Goal: Information Seeking & Learning: Learn about a topic

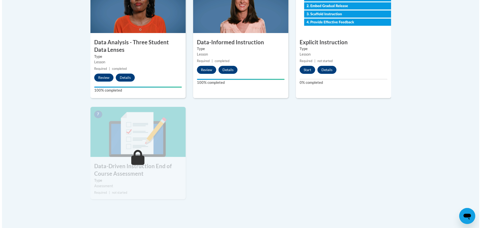
scroll to position [301, 0]
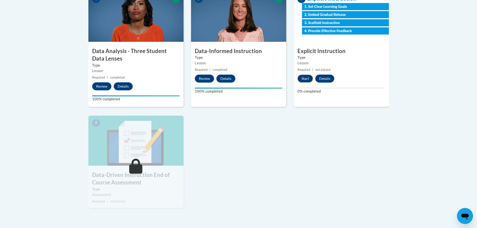
click at [304, 77] on button "Start" at bounding box center [306, 79] width 16 height 8
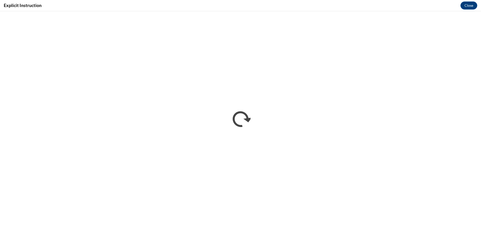
scroll to position [0, 0]
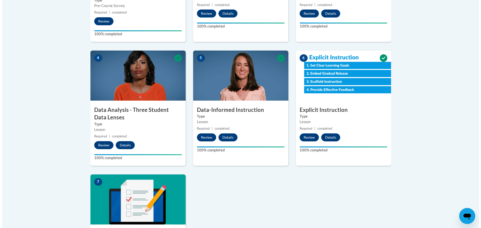
scroll to position [326, 0]
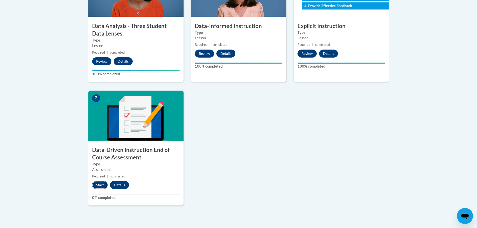
click at [100, 184] on button "Start" at bounding box center [100, 185] width 16 height 8
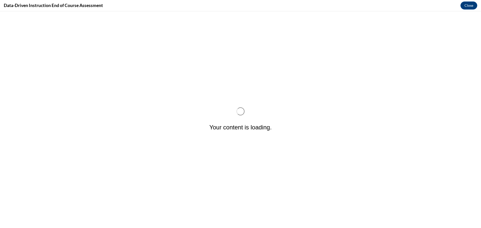
scroll to position [0, 0]
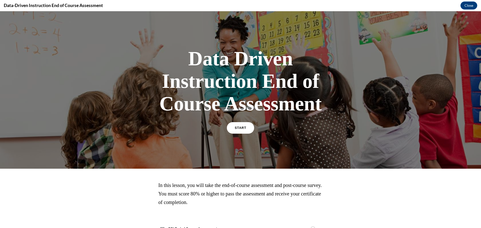
click at [235, 125] on link "START" at bounding box center [240, 128] width 27 height 12
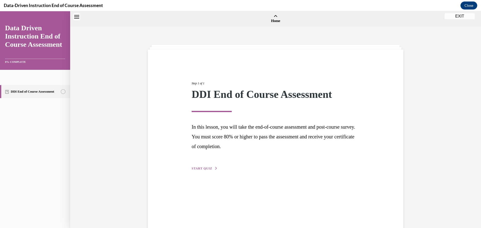
scroll to position [16, 0]
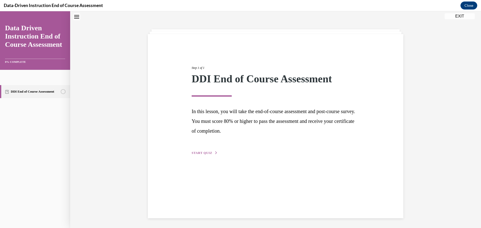
click at [201, 153] on span "START QUIZ" at bounding box center [202, 153] width 21 height 4
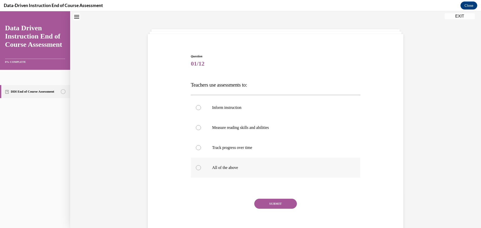
click at [196, 168] on div at bounding box center [198, 167] width 5 height 5
click at [196, 168] on input "All of the above" at bounding box center [198, 167] width 5 height 5
radio input "true"
click at [272, 205] on button "SUBMIT" at bounding box center [275, 204] width 43 height 10
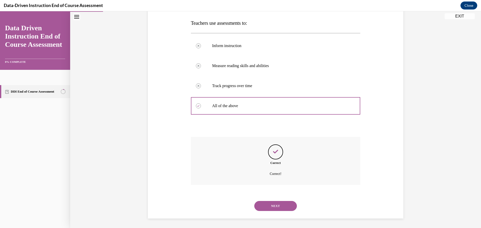
scroll to position [78, 0]
click at [275, 205] on button "NEXT" at bounding box center [275, 206] width 43 height 10
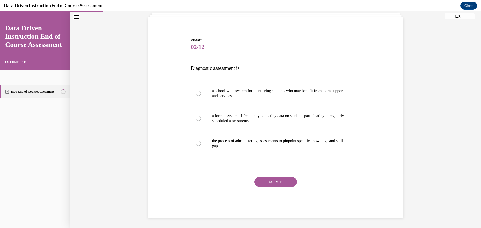
scroll to position [32, 0]
click at [196, 143] on div at bounding box center [198, 143] width 5 height 5
click at [196, 143] on input "the process of administering assessments to pinpoint specific knowledge and ski…" at bounding box center [198, 143] width 5 height 5
radio input "true"
click at [270, 181] on button "SUBMIT" at bounding box center [275, 182] width 43 height 10
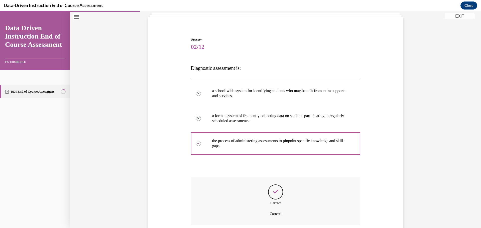
scroll to position [73, 0]
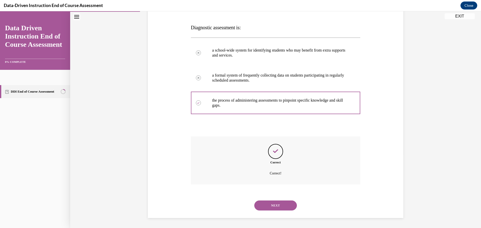
click at [272, 203] on button "NEXT" at bounding box center [275, 206] width 43 height 10
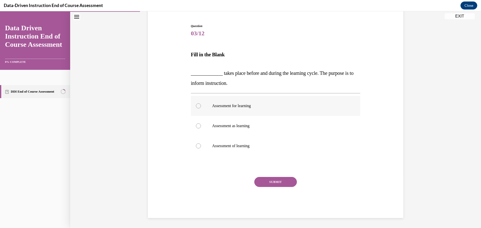
click at [196, 105] on div at bounding box center [198, 105] width 5 height 5
click at [196, 105] on input "Assessment for learning" at bounding box center [198, 105] width 5 height 5
radio input "true"
click at [283, 181] on button "SUBMIT" at bounding box center [275, 182] width 43 height 10
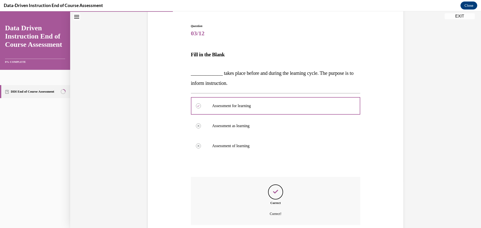
scroll to position [86, 0]
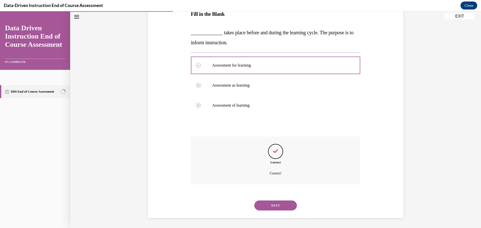
click at [278, 203] on button "NEXT" at bounding box center [275, 206] width 43 height 10
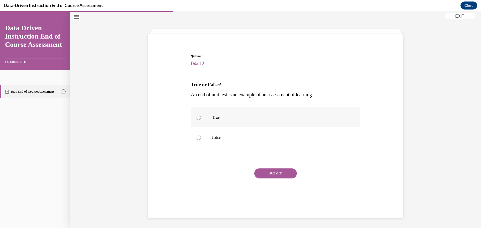
click at [196, 116] on div at bounding box center [198, 117] width 5 height 5
click at [196, 116] on input "True" at bounding box center [198, 117] width 5 height 5
radio input "true"
click at [271, 172] on button "SUBMIT" at bounding box center [275, 174] width 43 height 10
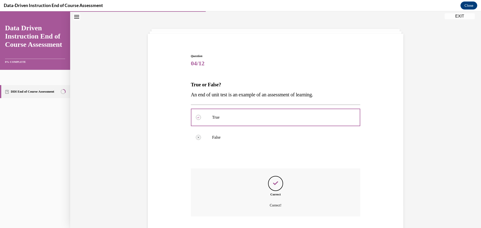
scroll to position [48, 0]
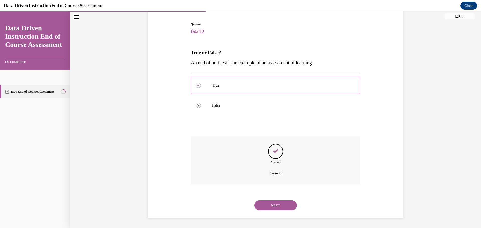
click at [277, 203] on button "NEXT" at bounding box center [275, 206] width 43 height 10
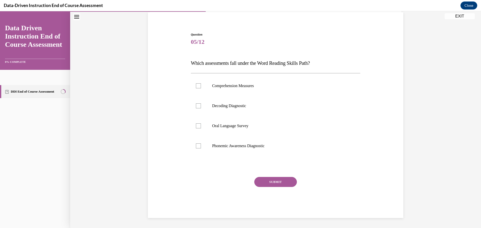
scroll to position [16, 0]
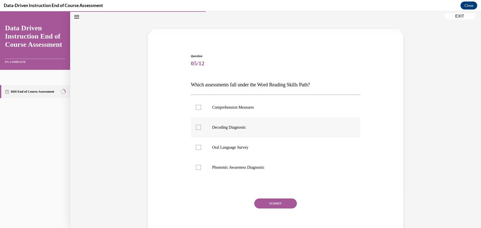
click at [196, 127] on div at bounding box center [198, 127] width 5 height 5
click at [196, 127] on input "Decoding Diagnostic" at bounding box center [198, 127] width 5 height 5
checkbox input "true"
click at [277, 203] on button "SUBMIT" at bounding box center [275, 204] width 43 height 10
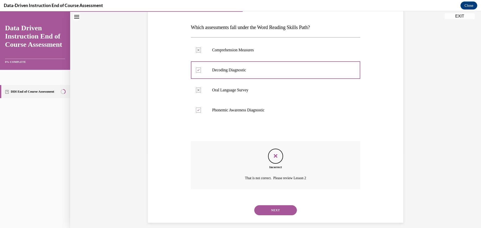
scroll to position [78, 0]
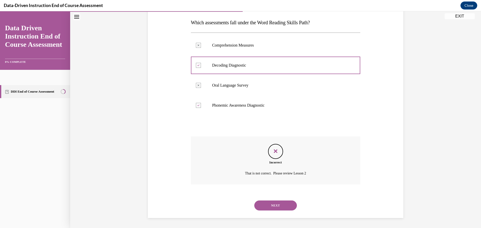
click at [268, 205] on button "NEXT" at bounding box center [275, 206] width 43 height 10
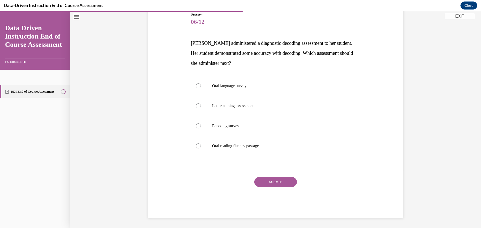
scroll to position [56, 0]
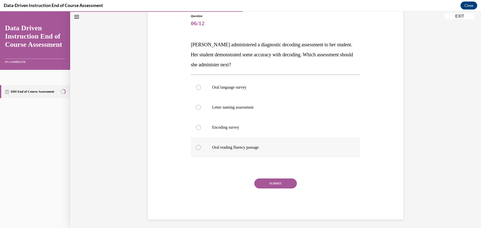
click at [196, 146] on div at bounding box center [198, 147] width 5 height 5
click at [196, 146] on input "Oral reading fluency passage" at bounding box center [198, 147] width 5 height 5
radio input "true"
click at [283, 182] on button "SUBMIT" at bounding box center [275, 184] width 43 height 10
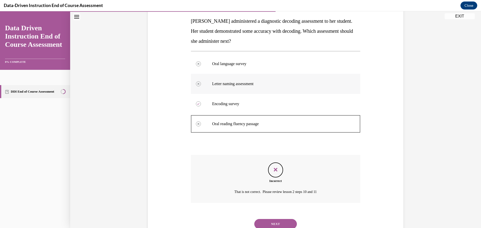
scroll to position [98, 0]
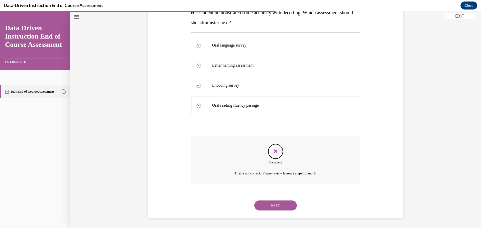
click at [270, 204] on button "NEXT" at bounding box center [275, 206] width 43 height 10
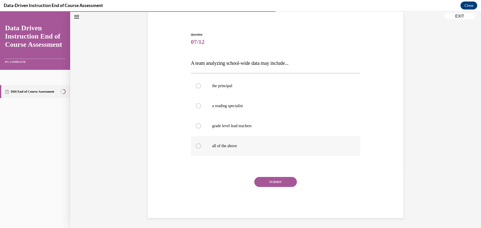
click at [193, 146] on label "all of the above" at bounding box center [276, 146] width 170 height 20
click at [196, 146] on input "all of the above" at bounding box center [198, 146] width 5 height 5
radio input "true"
click at [279, 180] on button "SUBMIT" at bounding box center [275, 182] width 43 height 10
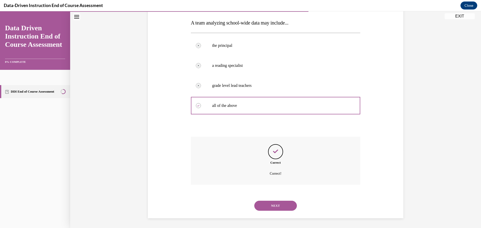
scroll to position [78, 0]
click at [275, 205] on button "NEXT" at bounding box center [275, 206] width 43 height 10
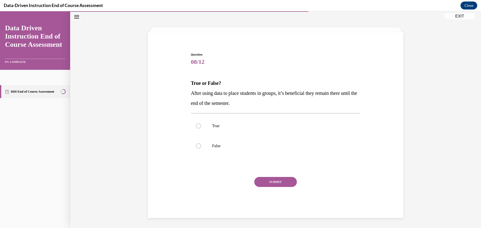
scroll to position [17, 0]
click at [196, 145] on div at bounding box center [198, 146] width 5 height 5
click at [196, 145] on input "False" at bounding box center [198, 146] width 5 height 5
radio input "true"
click at [268, 180] on button "SUBMIT" at bounding box center [275, 182] width 43 height 10
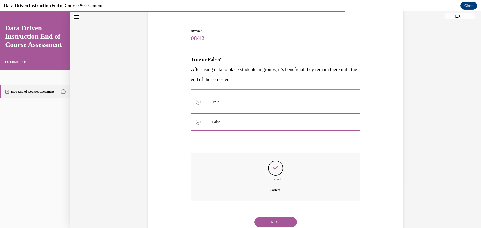
scroll to position [58, 0]
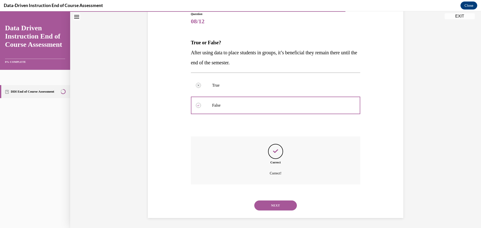
click at [277, 204] on button "NEXT" at bounding box center [275, 206] width 43 height 10
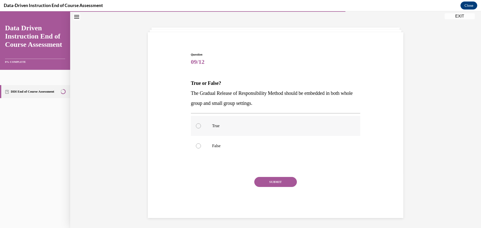
click at [196, 127] on div at bounding box center [198, 125] width 5 height 5
click at [196, 127] on input "True" at bounding box center [198, 125] width 5 height 5
radio input "true"
click at [284, 180] on button "SUBMIT" at bounding box center [275, 182] width 43 height 10
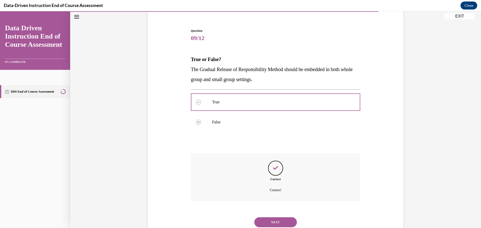
scroll to position [58, 0]
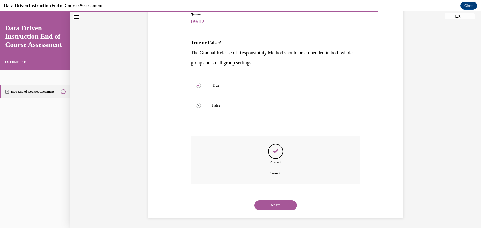
click at [280, 204] on button "NEXT" at bounding box center [275, 206] width 43 height 10
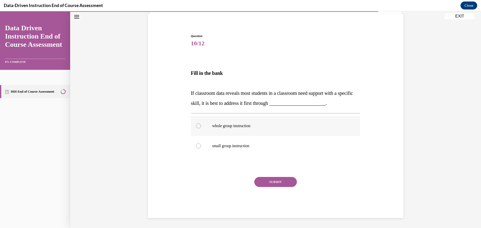
click at [196, 124] on div at bounding box center [198, 125] width 5 height 5
click at [196, 124] on input "whole group instruction" at bounding box center [198, 125] width 5 height 5
radio input "true"
click at [275, 182] on button "SUBMIT" at bounding box center [275, 182] width 43 height 10
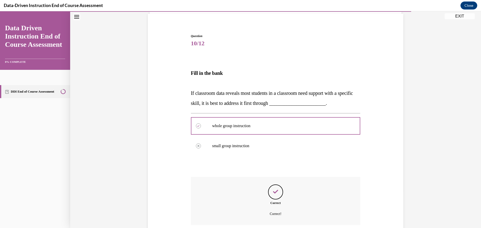
scroll to position [76, 0]
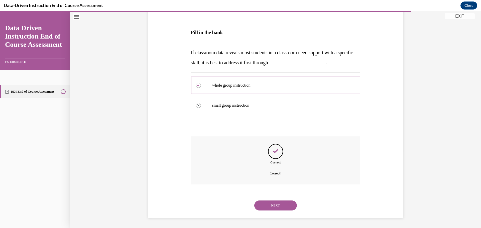
click at [276, 207] on button "NEXT" at bounding box center [275, 206] width 43 height 10
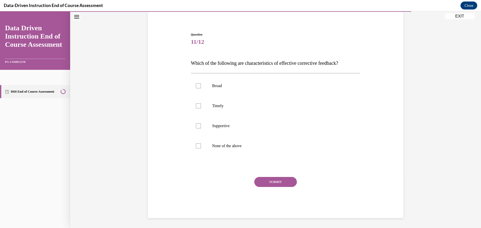
scroll to position [37, 0]
click at [196, 105] on div at bounding box center [198, 105] width 5 height 5
click at [196, 105] on input "Timely" at bounding box center [198, 105] width 5 height 5
checkbox input "true"
click at [197, 125] on div at bounding box center [198, 125] width 5 height 5
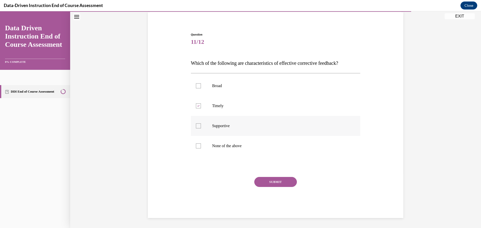
click at [197, 125] on input "Supportive" at bounding box center [198, 125] width 5 height 5
checkbox input "true"
click at [272, 180] on button "SUBMIT" at bounding box center [275, 182] width 43 height 10
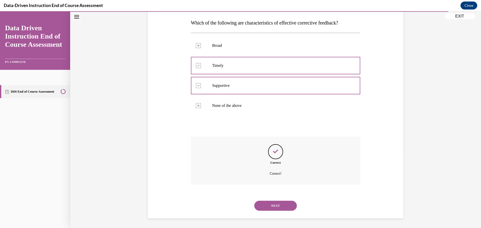
scroll to position [78, 0]
click at [277, 204] on button "NEXT" at bounding box center [275, 206] width 43 height 10
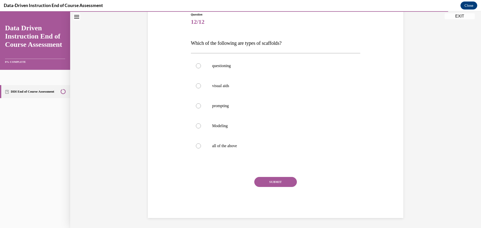
scroll to position [56, 0]
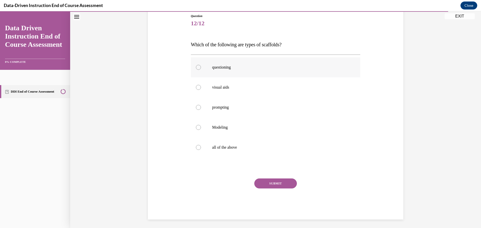
click at [197, 66] on div at bounding box center [198, 67] width 5 height 5
click at [197, 66] on input "questioning" at bounding box center [198, 67] width 5 height 5
radio input "true"
click at [196, 106] on div at bounding box center [198, 107] width 5 height 5
click at [196, 106] on input "prompting" at bounding box center [198, 107] width 5 height 5
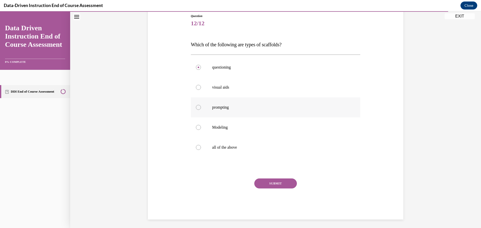
radio input "true"
click at [196, 126] on div at bounding box center [198, 127] width 5 height 5
click at [196, 126] on input "Modeling" at bounding box center [198, 127] width 5 height 5
radio input "true"
click at [196, 89] on div at bounding box center [198, 87] width 5 height 5
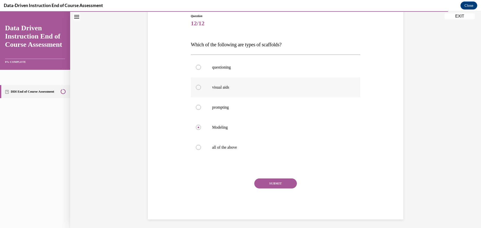
click at [196, 89] on input "visual aids" at bounding box center [198, 87] width 5 height 5
radio input "true"
click at [197, 147] on div at bounding box center [198, 147] width 5 height 5
click at [197, 147] on input "all of the above" at bounding box center [198, 147] width 5 height 5
radio input "true"
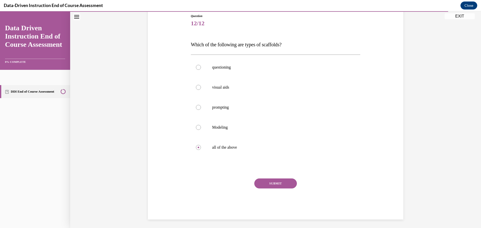
click at [276, 183] on button "SUBMIT" at bounding box center [275, 184] width 43 height 10
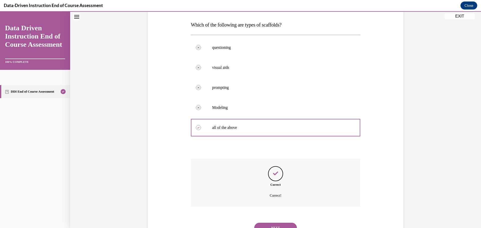
scroll to position [98, 0]
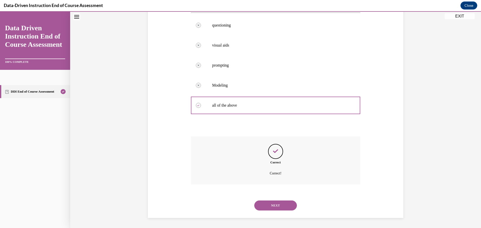
click at [271, 206] on button "NEXT" at bounding box center [275, 206] width 43 height 10
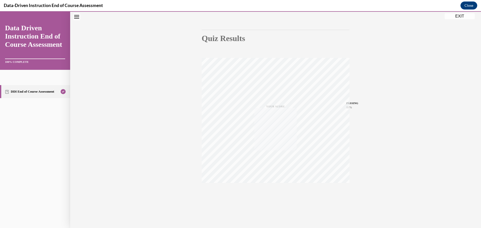
scroll to position [40, 0]
click at [461, 15] on button "EXIT" at bounding box center [460, 16] width 30 height 6
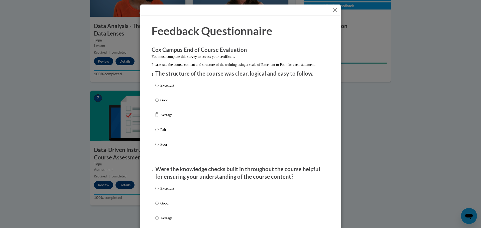
click at [155, 118] on input "Average" at bounding box center [156, 115] width 3 height 6
radio input "true"
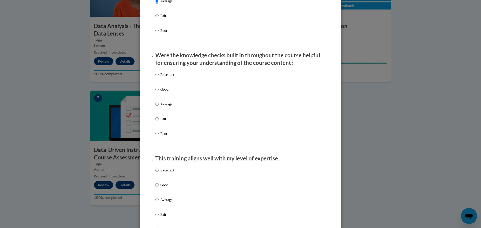
scroll to position [125, 0]
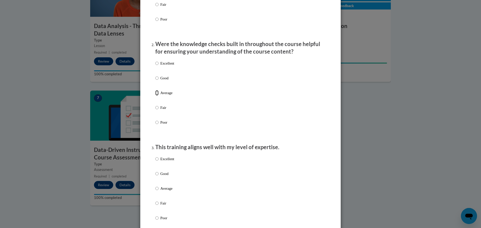
click at [155, 96] on input "Average" at bounding box center [156, 93] width 3 height 6
radio input "true"
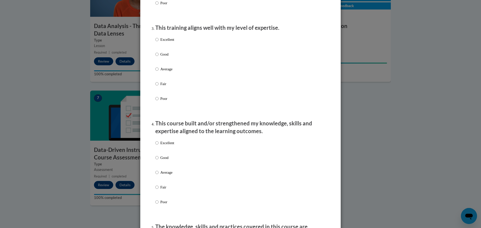
scroll to position [250, 0]
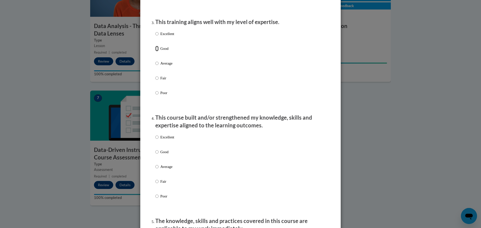
click at [155, 51] on input "Good" at bounding box center [156, 49] width 3 height 6
radio input "true"
click at [155, 170] on input "Average" at bounding box center [156, 167] width 3 height 6
radio input "true"
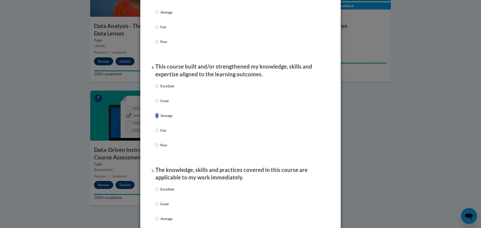
scroll to position [401, 0]
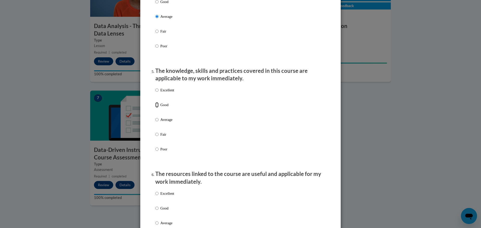
click at [155, 108] on input "Good" at bounding box center [156, 105] width 3 height 6
radio input "true"
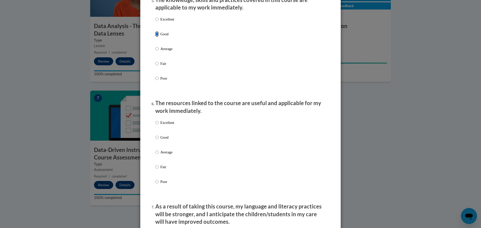
scroll to position [501, 0]
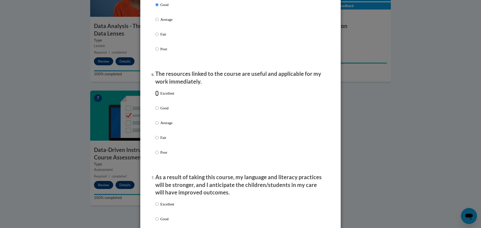
click at [156, 96] on input "Excellent" at bounding box center [156, 94] width 3 height 6
radio input "true"
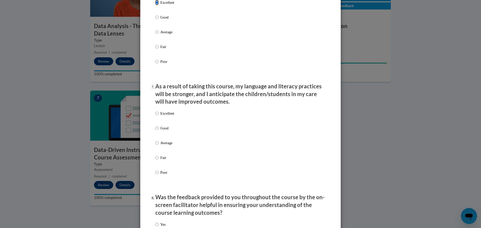
scroll to position [601, 0]
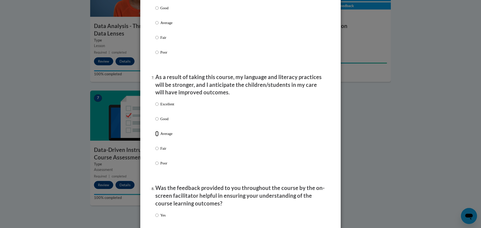
click at [155, 137] on input "Average" at bounding box center [156, 134] width 3 height 6
radio input "true"
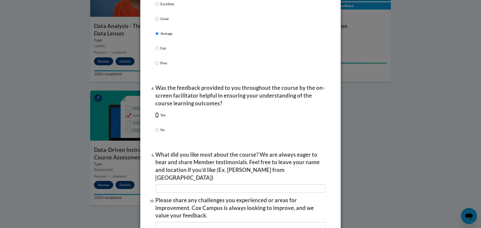
click at [157, 118] on input "Yes" at bounding box center [156, 115] width 3 height 6
radio input "true"
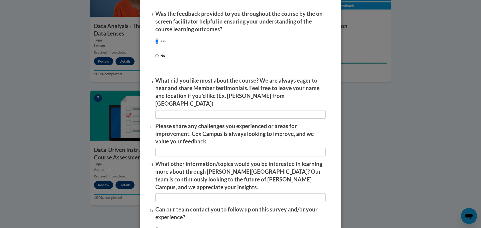
scroll to position [802, 0]
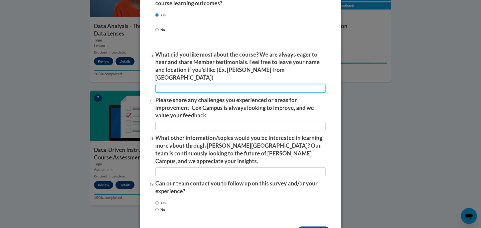
click at [204, 84] on input "textbox" at bounding box center [240, 88] width 170 height 9
type input "resources"
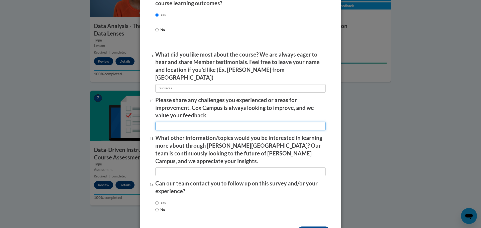
click at [159, 122] on input "textbox" at bounding box center [240, 126] width 170 height 9
click at [202, 122] on input "textbox" at bounding box center [240, 126] width 170 height 9
drag, startPoint x: 228, startPoint y: 122, endPoint x: 205, endPoint y: 122, distance: 23.3
click at [205, 122] on input "textbox" at bounding box center [240, 126] width 170 height 9
type input "some questions at end unclear"
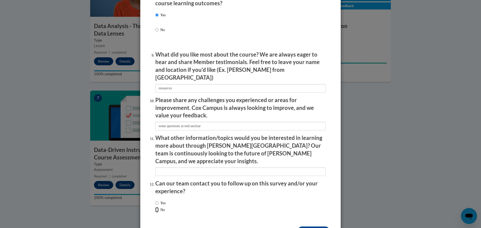
click at [155, 207] on input "No" at bounding box center [156, 210] width 3 height 6
radio input "true"
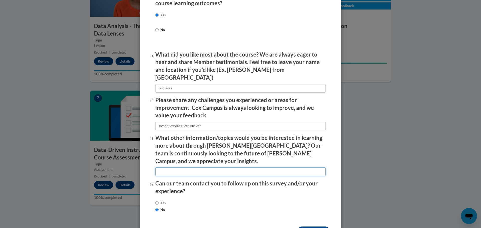
click at [156, 168] on input "textbox" at bounding box center [240, 172] width 170 height 9
type input "n"
type input "transfer of knowleddge"
click at [310, 227] on input "Submit feedback" at bounding box center [314, 231] width 32 height 8
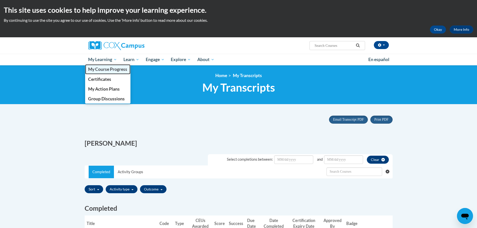
click at [103, 67] on span "My Course Progress" at bounding box center [107, 69] width 39 height 5
